Goal: Task Accomplishment & Management: Manage account settings

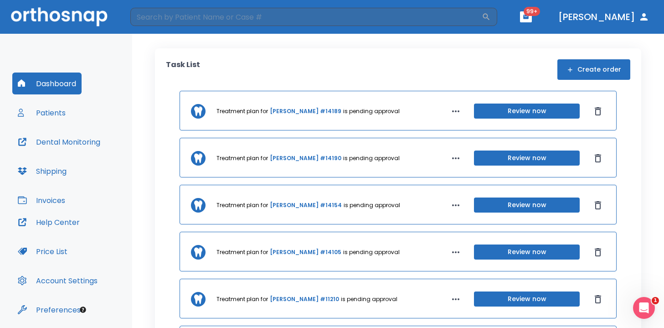
scroll to position [31, 0]
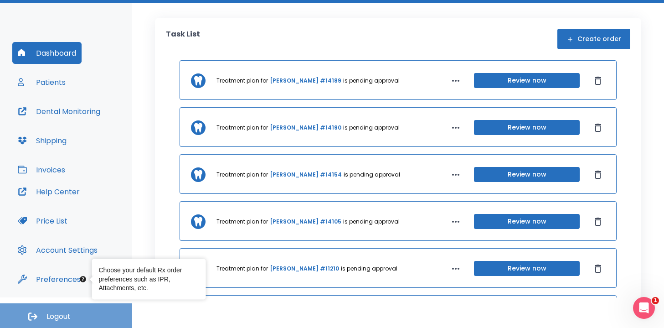
click at [59, 314] on span "Logout" at bounding box center [58, 316] width 24 height 10
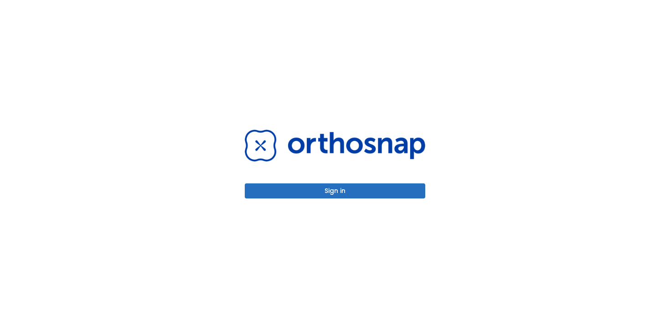
click at [340, 187] on button "Sign in" at bounding box center [335, 190] width 180 height 15
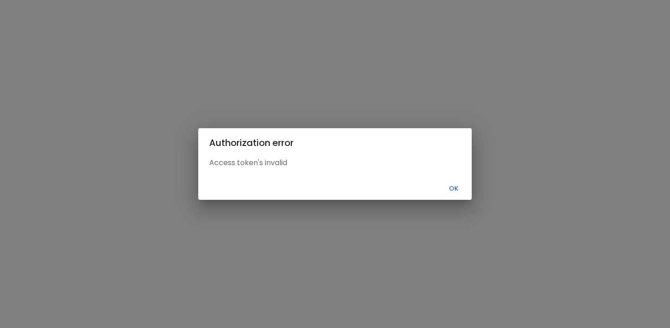
click at [454, 185] on button "Ok" at bounding box center [453, 188] width 29 height 15
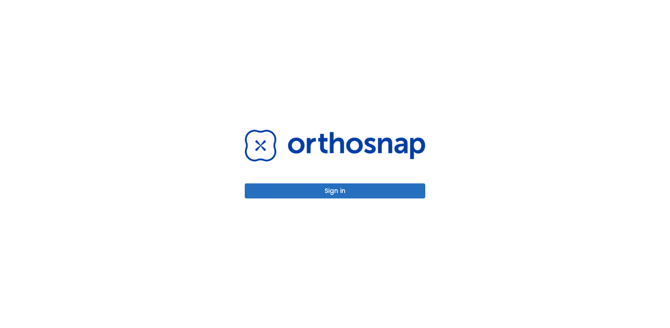
click at [320, 190] on button "Sign in" at bounding box center [335, 190] width 180 height 15
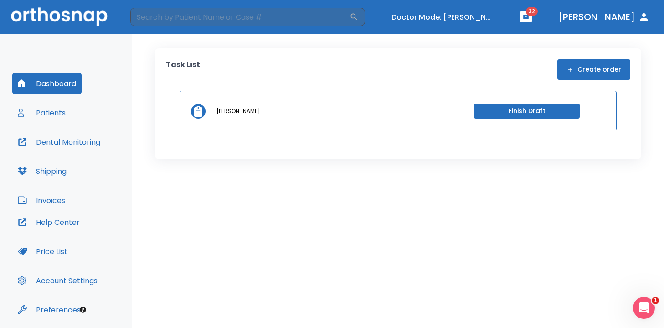
click at [39, 111] on button "Patients" at bounding box center [41, 113] width 59 height 22
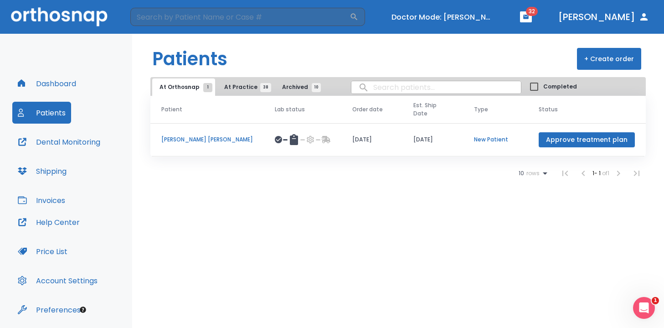
scroll to position [31, 0]
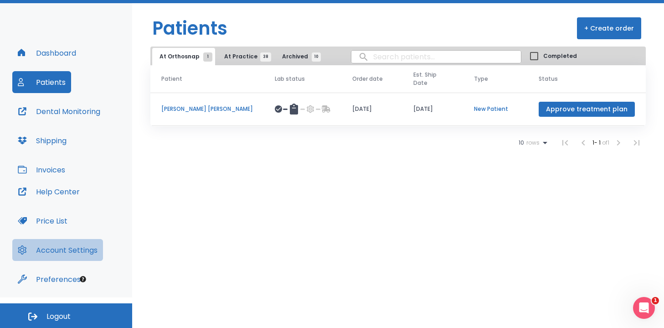
click at [55, 249] on button "Account Settings" at bounding box center [57, 250] width 91 height 22
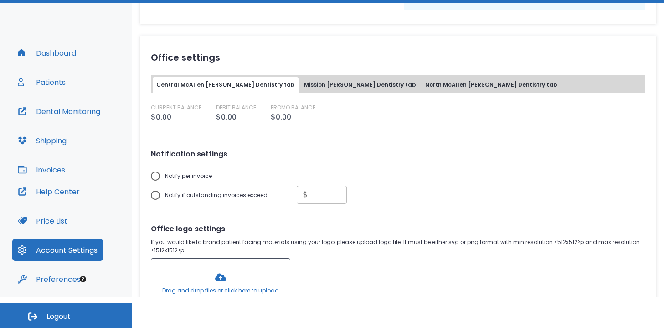
scroll to position [233, 0]
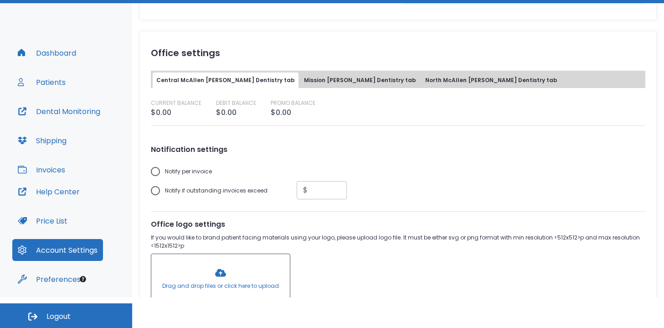
click at [311, 80] on button "Mission Burkett Dentistry tab" at bounding box center [359, 79] width 119 height 15
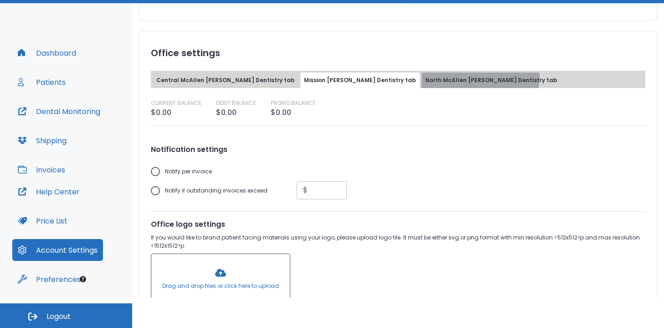
click at [421, 77] on button "North McAllen Burkett Dentistry tab" at bounding box center [490, 79] width 139 height 15
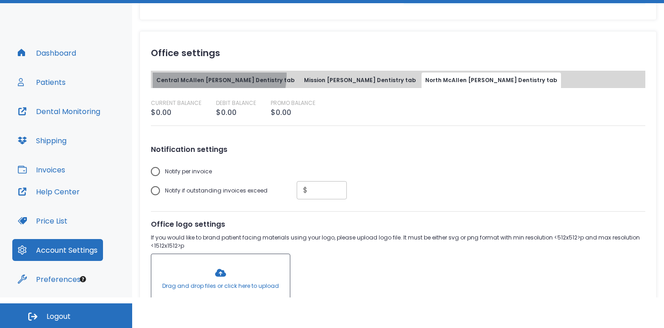
click at [219, 75] on button "Central McAllen Burkett Dentistry tab" at bounding box center [226, 79] width 146 height 15
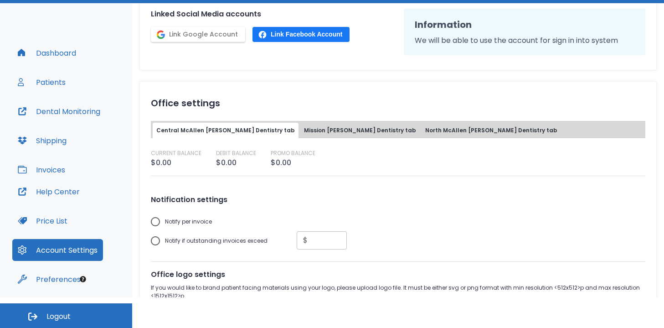
scroll to position [165, 0]
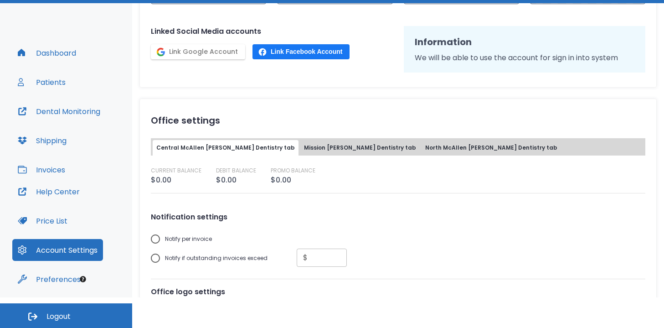
click at [323, 143] on button "Mission Burkett Dentistry tab" at bounding box center [359, 147] width 119 height 15
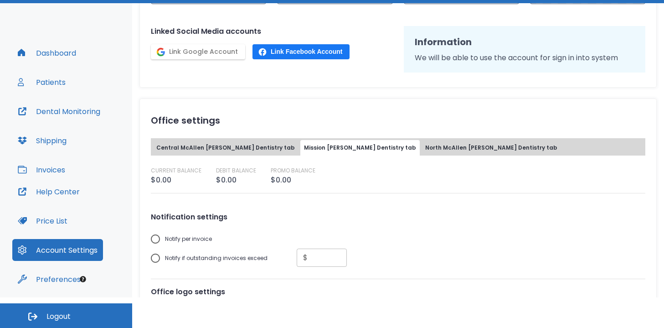
click at [421, 143] on button "North McAllen Burkett Dentistry tab" at bounding box center [490, 147] width 139 height 15
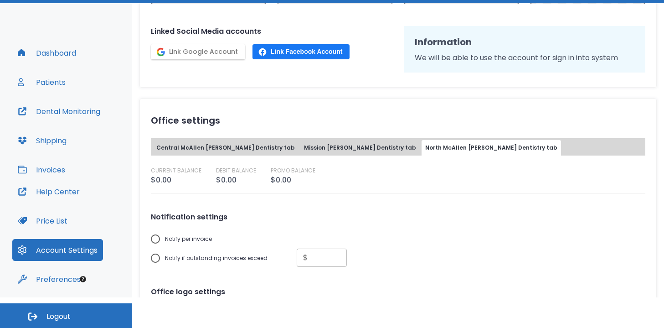
scroll to position [0, 0]
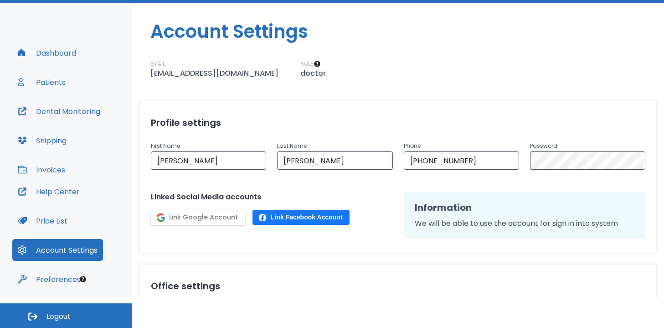
click at [63, 281] on button "Preferences" at bounding box center [49, 279] width 74 height 22
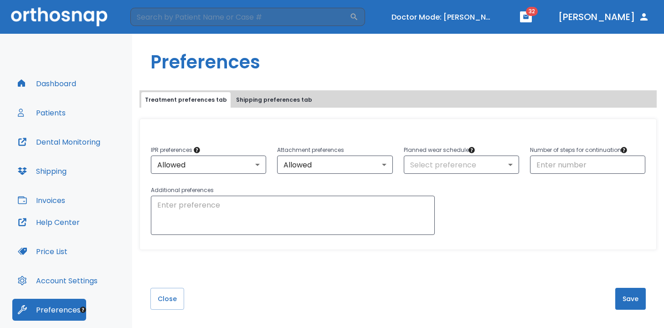
click at [267, 98] on button "Shipping preferences tab" at bounding box center [273, 99] width 83 height 15
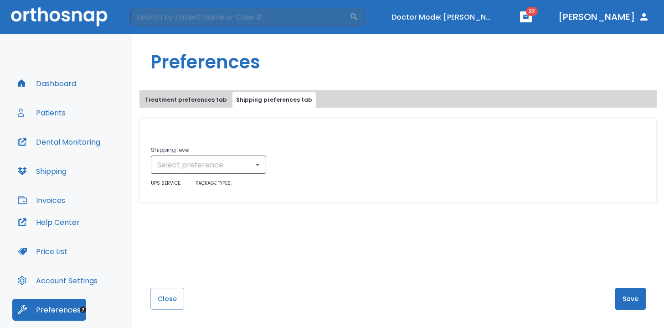
scroll to position [9, 0]
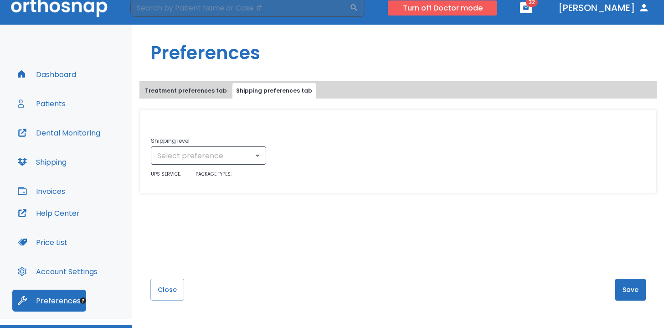
click at [467, 7] on button "Turn off Doctor mode" at bounding box center [442, 7] width 109 height 15
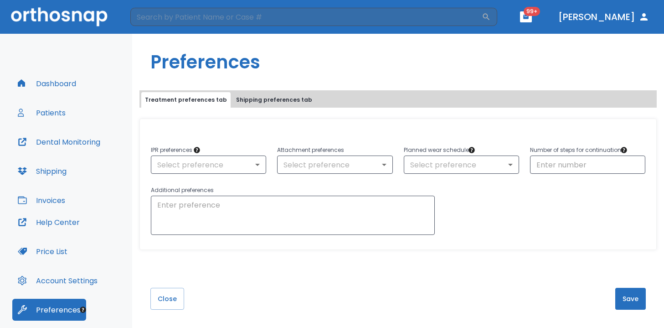
scroll to position [31, 0]
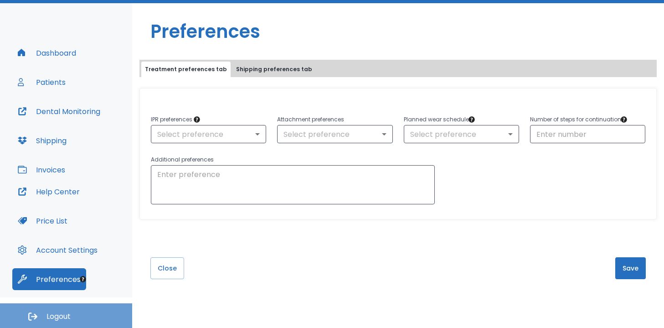
click at [56, 311] on span "Logout" at bounding box center [58, 316] width 24 height 10
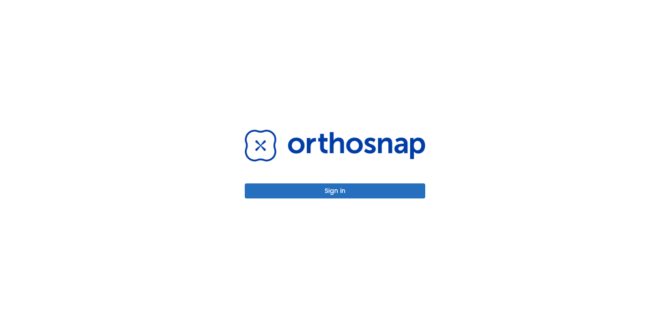
click at [343, 193] on button "Sign in" at bounding box center [335, 190] width 180 height 15
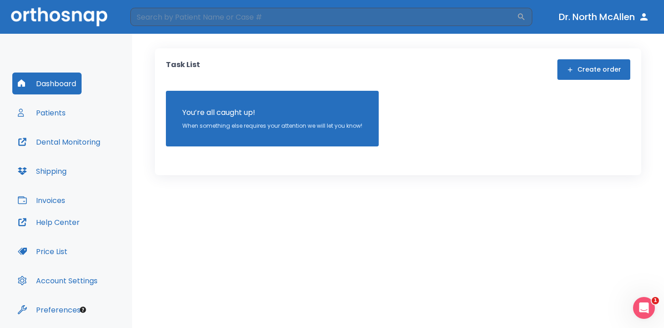
click at [60, 110] on button "Patients" at bounding box center [41, 113] width 59 height 22
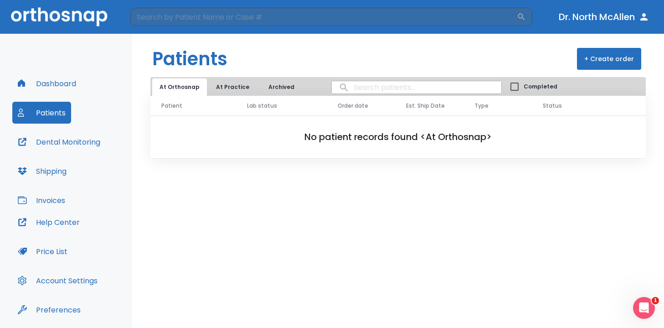
scroll to position [31, 0]
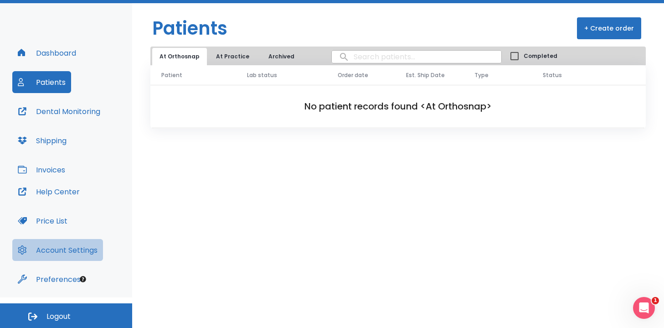
click at [51, 249] on button "Account Settings" at bounding box center [57, 250] width 91 height 22
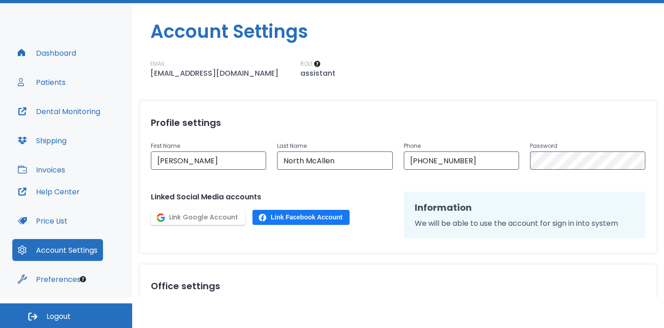
click at [46, 82] on button "Patients" at bounding box center [41, 82] width 59 height 22
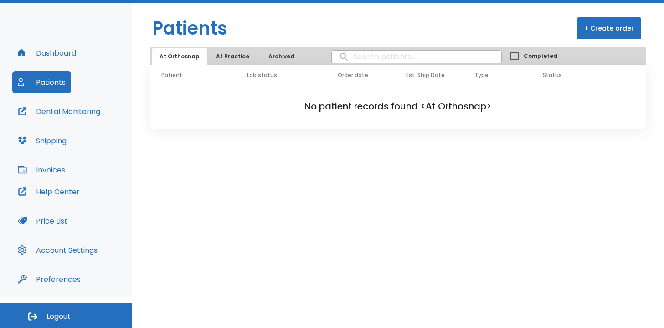
click at [247, 53] on button "At Practice" at bounding box center [233, 56] width 48 height 17
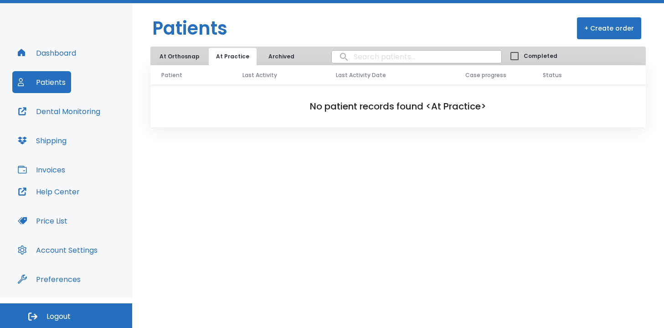
click at [64, 313] on span "Logout" at bounding box center [58, 316] width 24 height 10
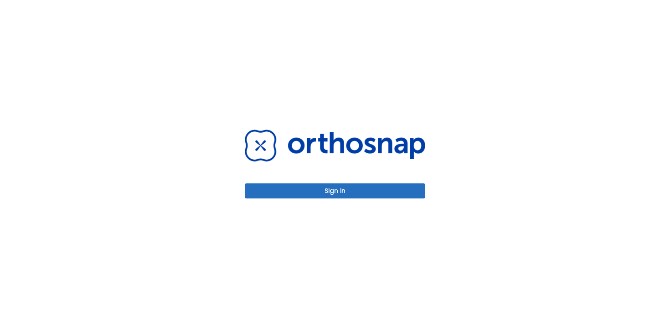
click at [355, 193] on button "Sign in" at bounding box center [335, 190] width 180 height 15
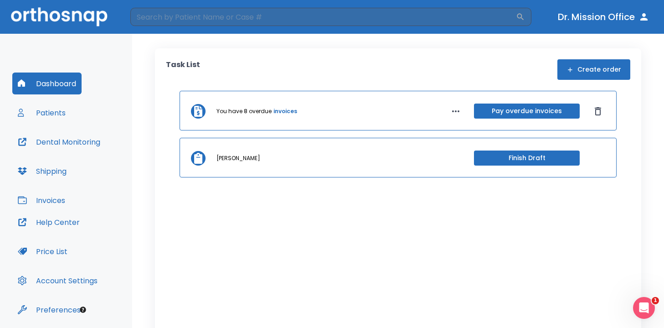
click at [58, 119] on button "Patients" at bounding box center [41, 113] width 59 height 22
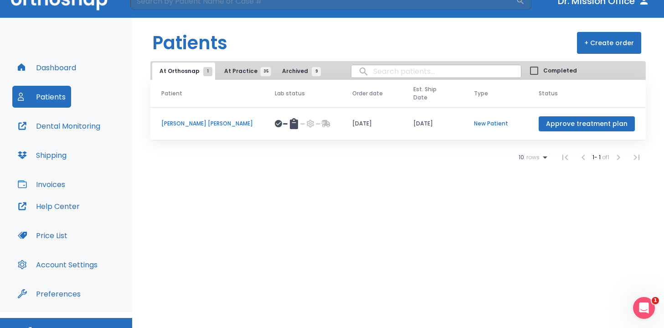
scroll to position [17, 0]
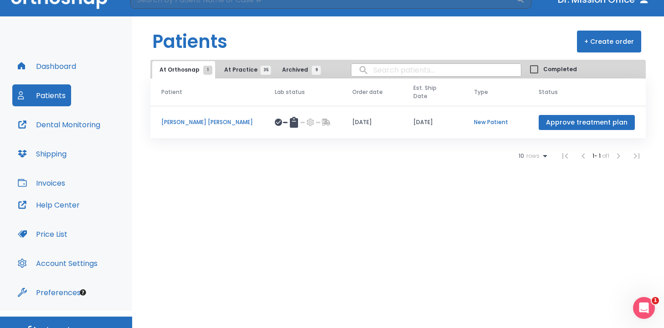
click at [238, 77] on button "At Practice 35" at bounding box center [245, 69] width 56 height 17
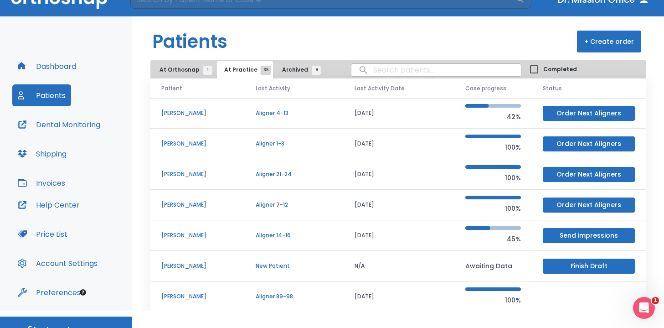
scroll to position [31, 0]
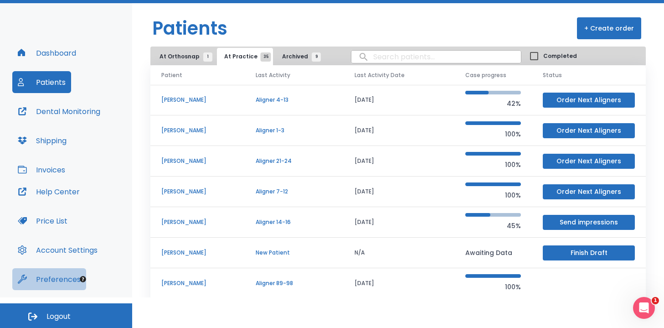
click at [56, 273] on button "Preferences" at bounding box center [49, 279] width 74 height 22
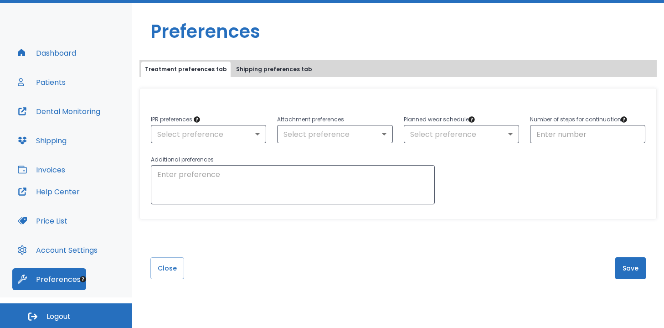
click at [56, 247] on button "Account Settings" at bounding box center [57, 250] width 91 height 22
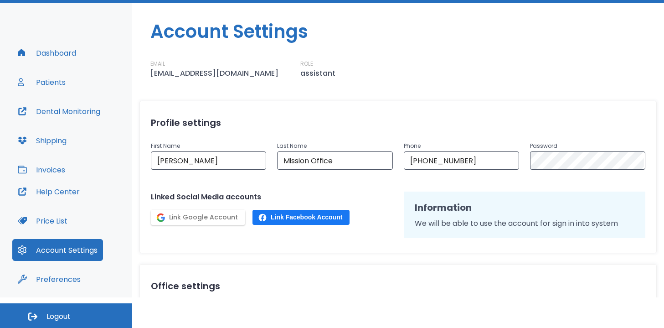
click at [70, 313] on span "Logout" at bounding box center [58, 316] width 24 height 10
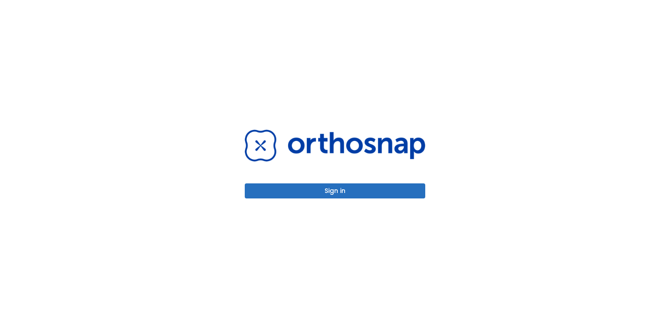
click at [330, 193] on button "Sign in" at bounding box center [335, 190] width 180 height 15
